Goal: Task Accomplishment & Management: Use online tool/utility

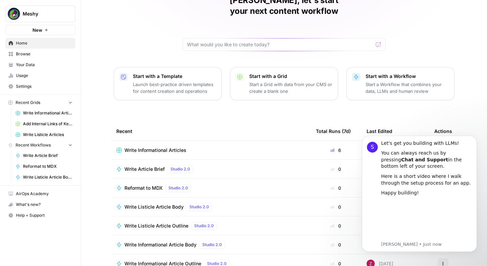
scroll to position [45, 0]
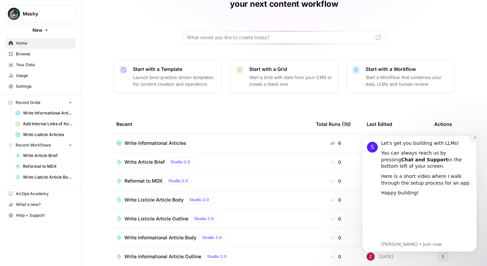
click at [474, 137] on icon "Dismiss notification" at bounding box center [474, 138] width 2 height 2
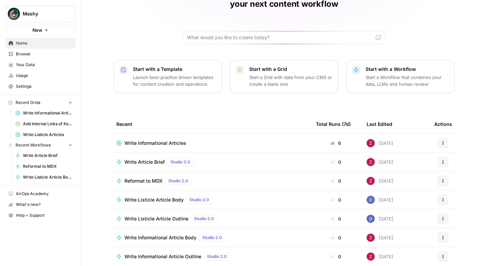
click at [170, 140] on span "Write Informational Articles" at bounding box center [155, 143] width 62 height 7
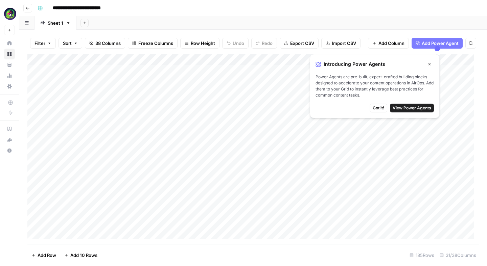
click at [134, 72] on div "Add Column" at bounding box center [252, 149] width 451 height 190
click at [428, 65] on icon "button" at bounding box center [429, 64] width 4 height 4
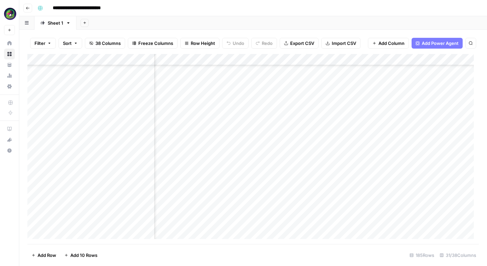
scroll to position [1188, 252]
click at [364, 183] on div "Add Column" at bounding box center [252, 149] width 451 height 190
click at [335, 169] on div "Add Column" at bounding box center [252, 149] width 451 height 190
